Goal: Transaction & Acquisition: Purchase product/service

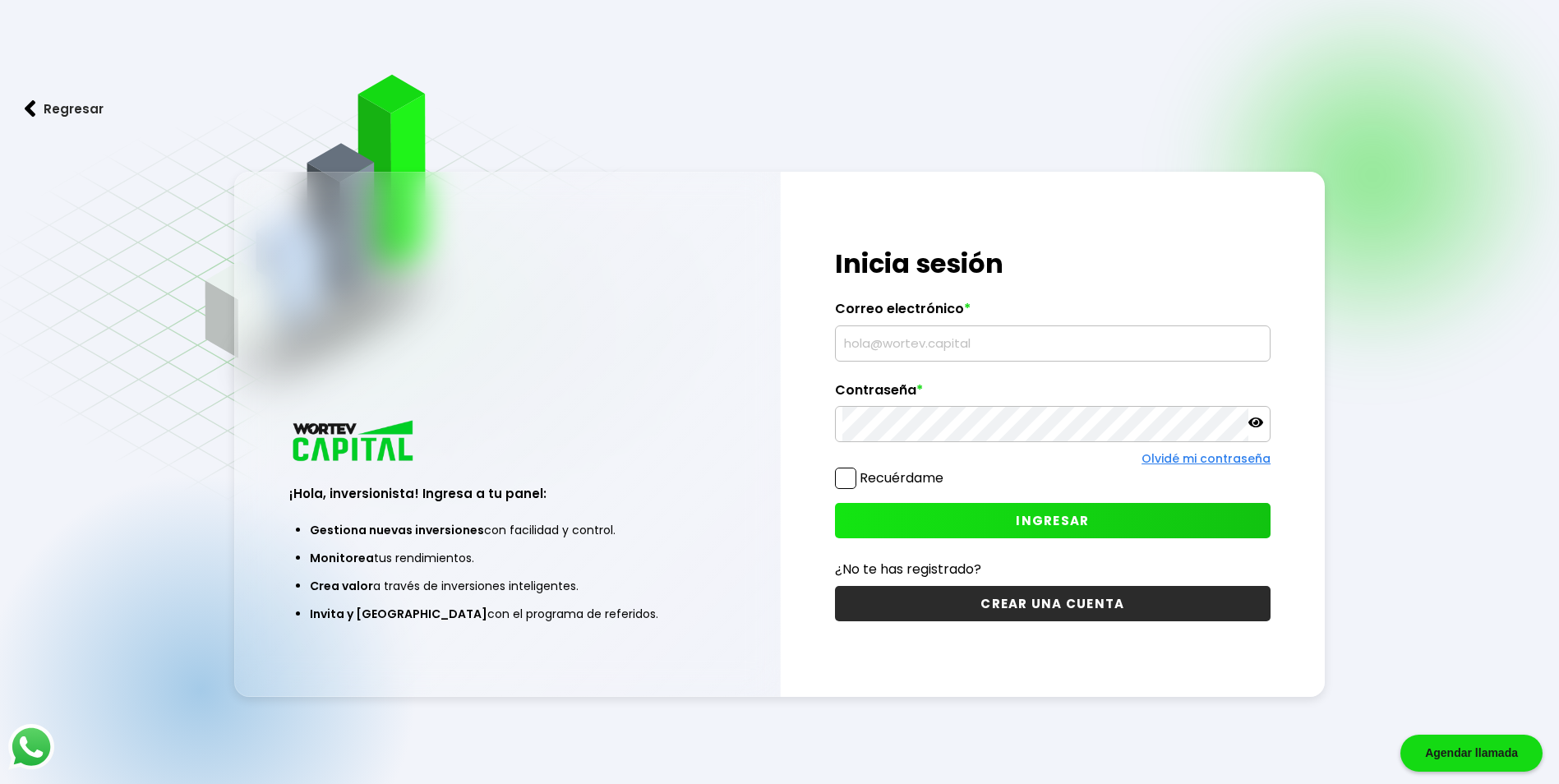
click at [925, 346] on input "text" at bounding box center [1052, 343] width 421 height 35
click at [965, 347] on input "jmrequenes@" at bounding box center [1052, 343] width 421 height 35
type input "[EMAIL_ADDRESS][DOMAIN_NAME]"
click at [1073, 524] on span "INGRESAR" at bounding box center [1051, 520] width 73 height 17
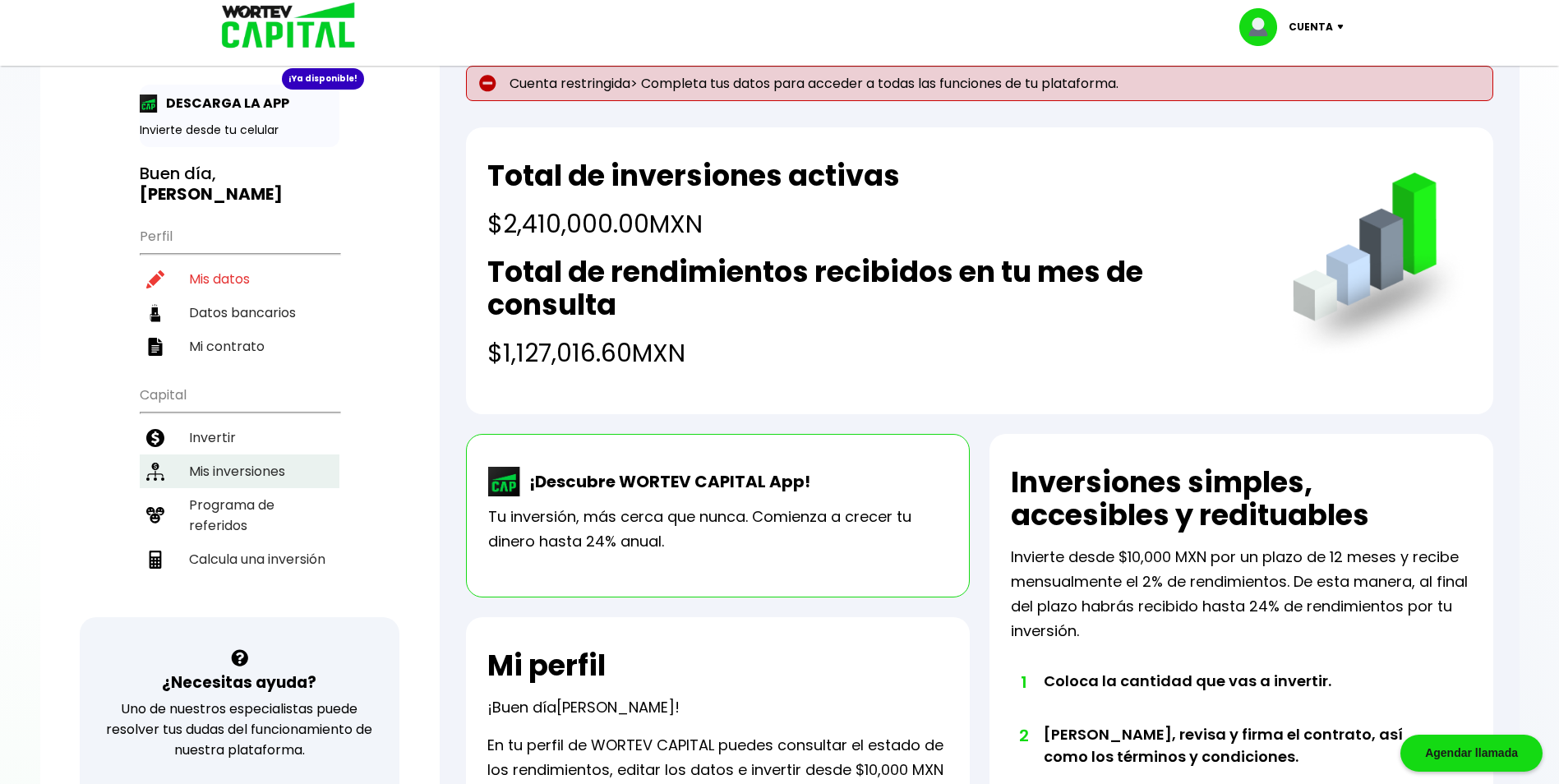
scroll to position [82, 0]
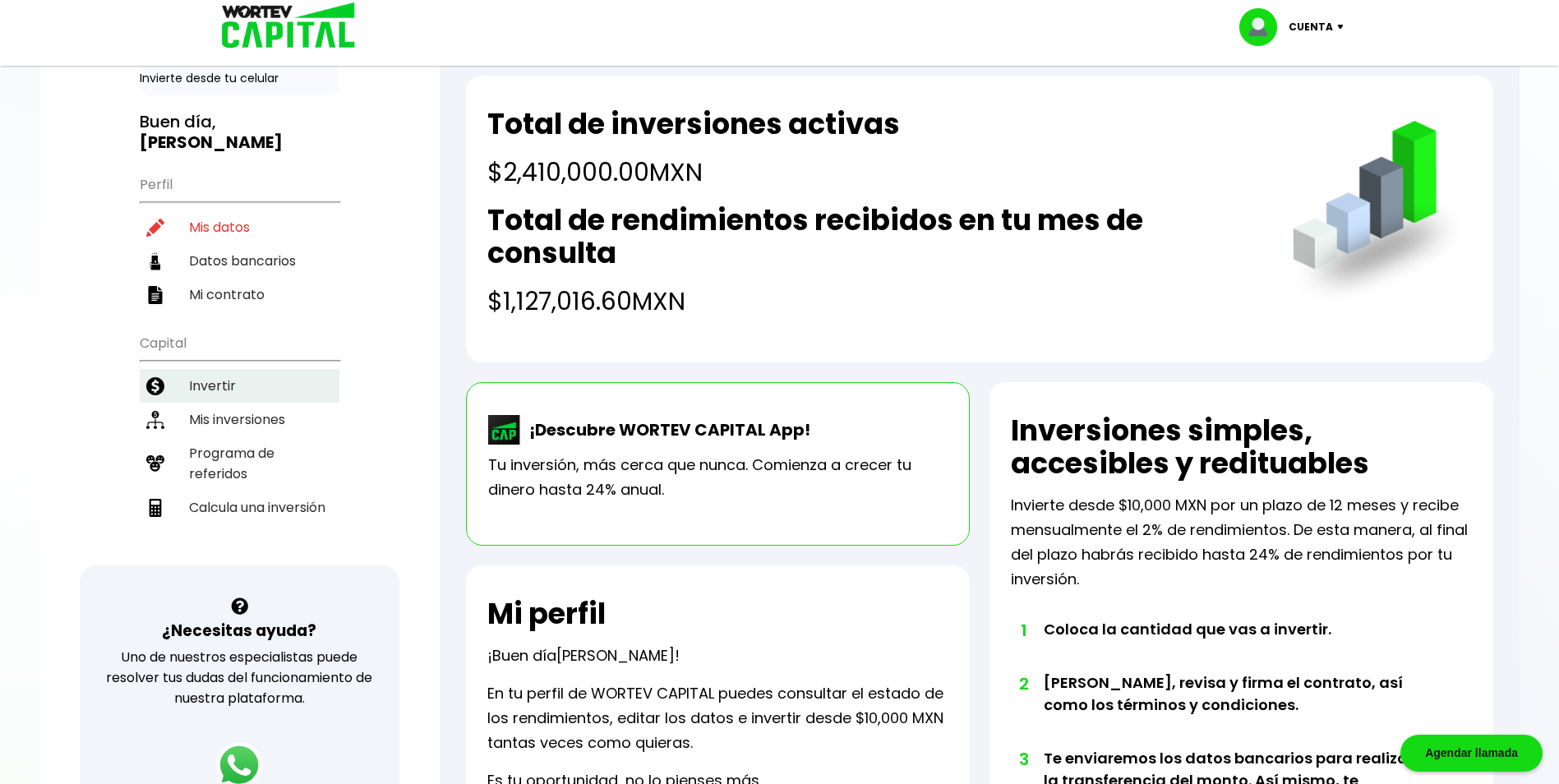
click at [196, 369] on li "Invertir" at bounding box center [240, 386] width 200 height 34
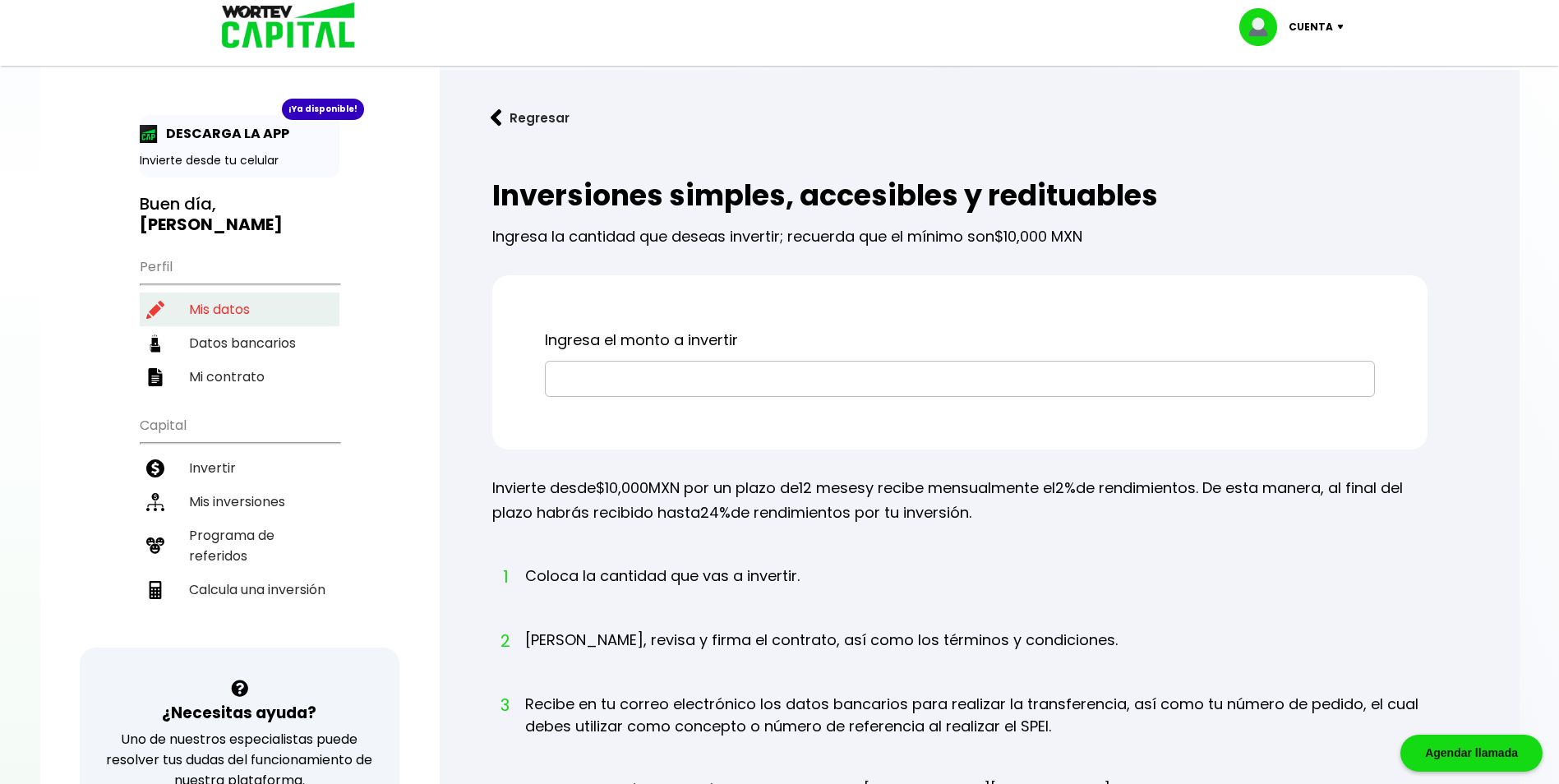
click at [232, 292] on li "Mis datos" at bounding box center [240, 309] width 200 height 34
select select "Hombre"
select select "Bachillerato"
select select "CO"
select select "HSBC"
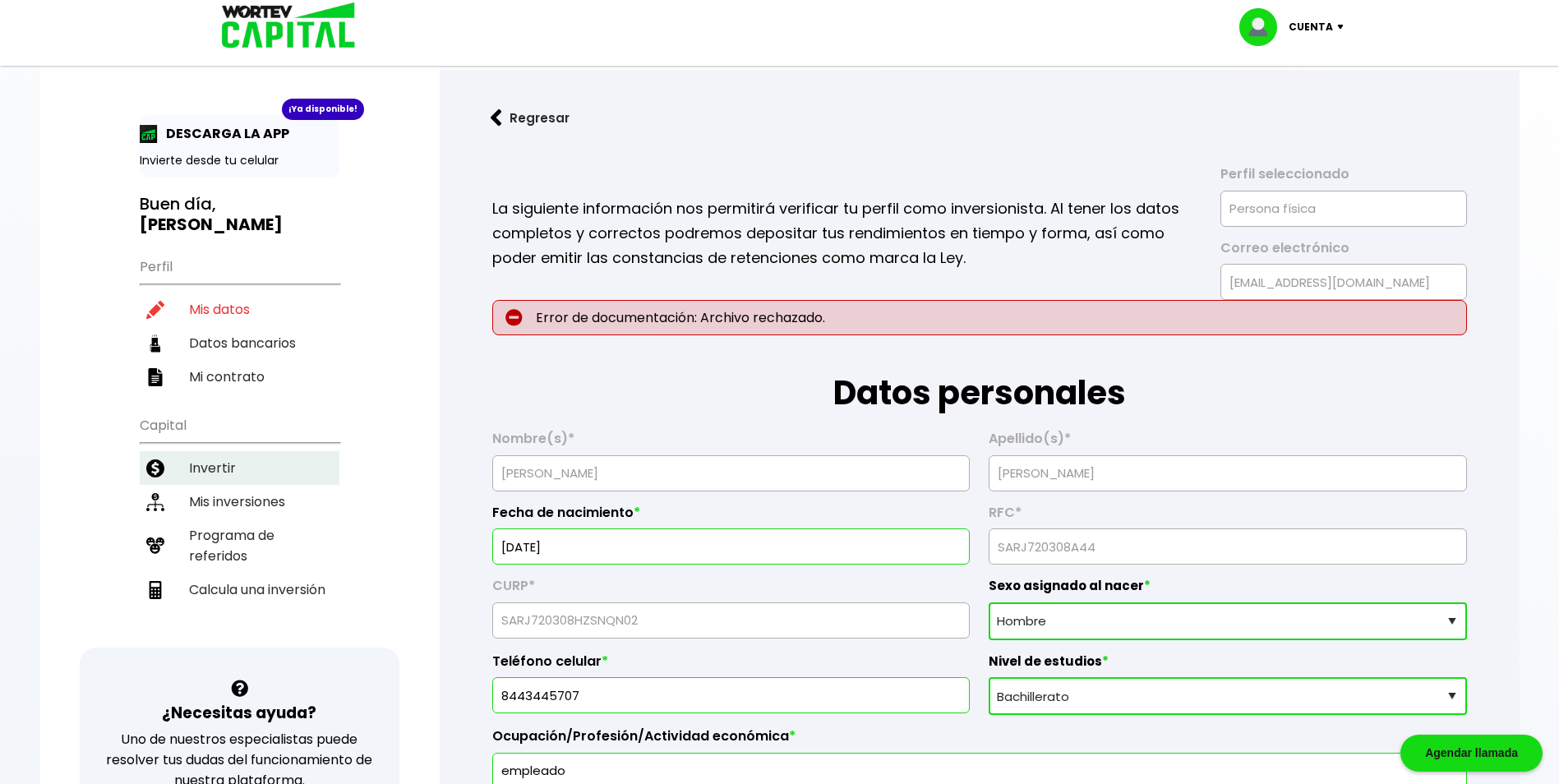
click at [207, 451] on li "Invertir" at bounding box center [240, 468] width 200 height 34
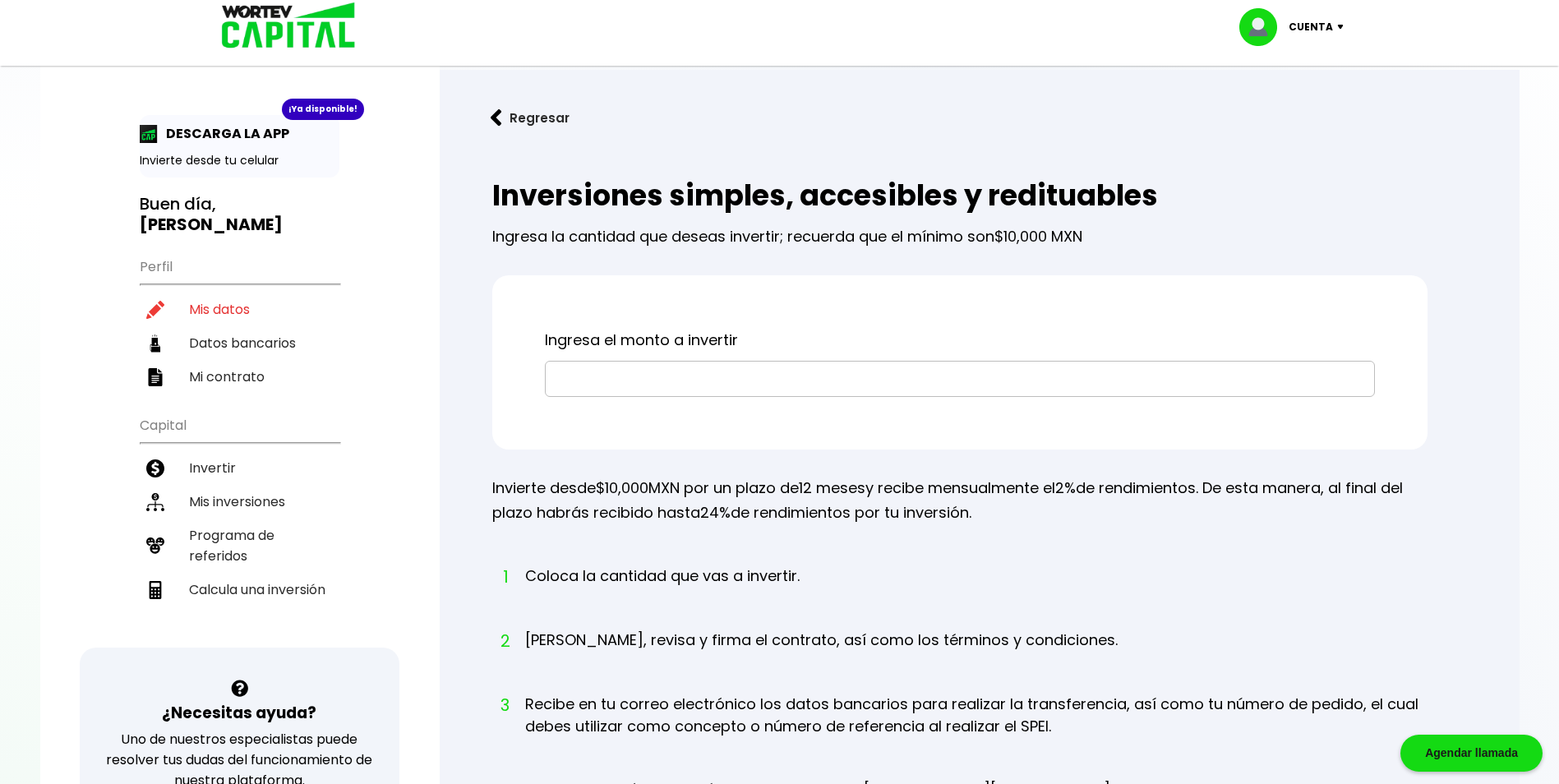
click at [677, 377] on input "text" at bounding box center [960, 378] width 815 height 35
click at [461, 436] on div "Regresar Inversiones simples, accesibles y redituables Ingresa la cantidad que …" at bounding box center [980, 566] width 1080 height 993
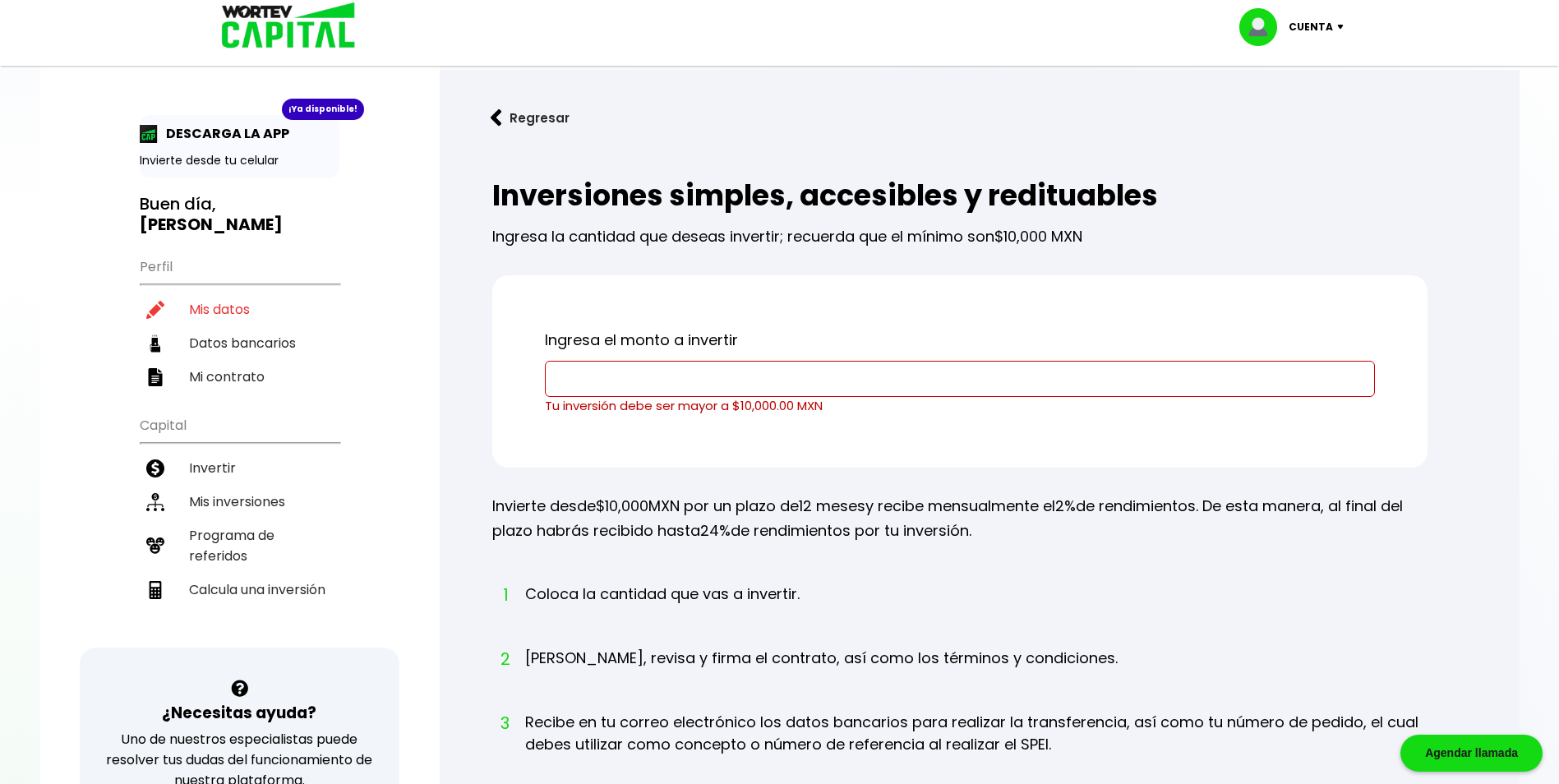
click at [1341, 22] on div "Cuenta" at bounding box center [1297, 27] width 116 height 38
click at [1287, 105] on li "Cerrar sesión" at bounding box center [1293, 109] width 131 height 34
